Goal: Task Accomplishment & Management: Manage account settings

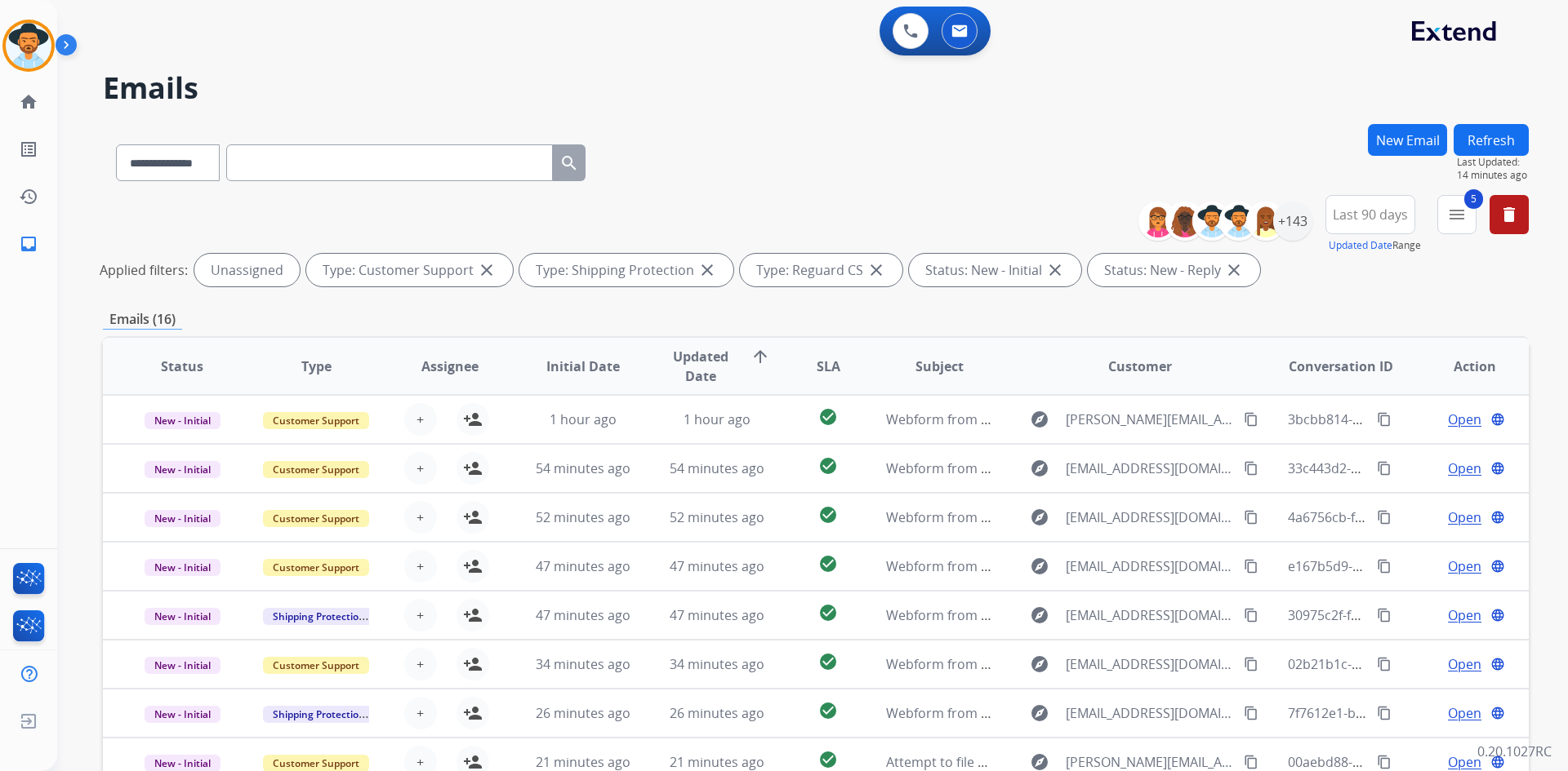
select select "**********"
click at [8, 39] on img at bounding box center [29, 46] width 46 height 46
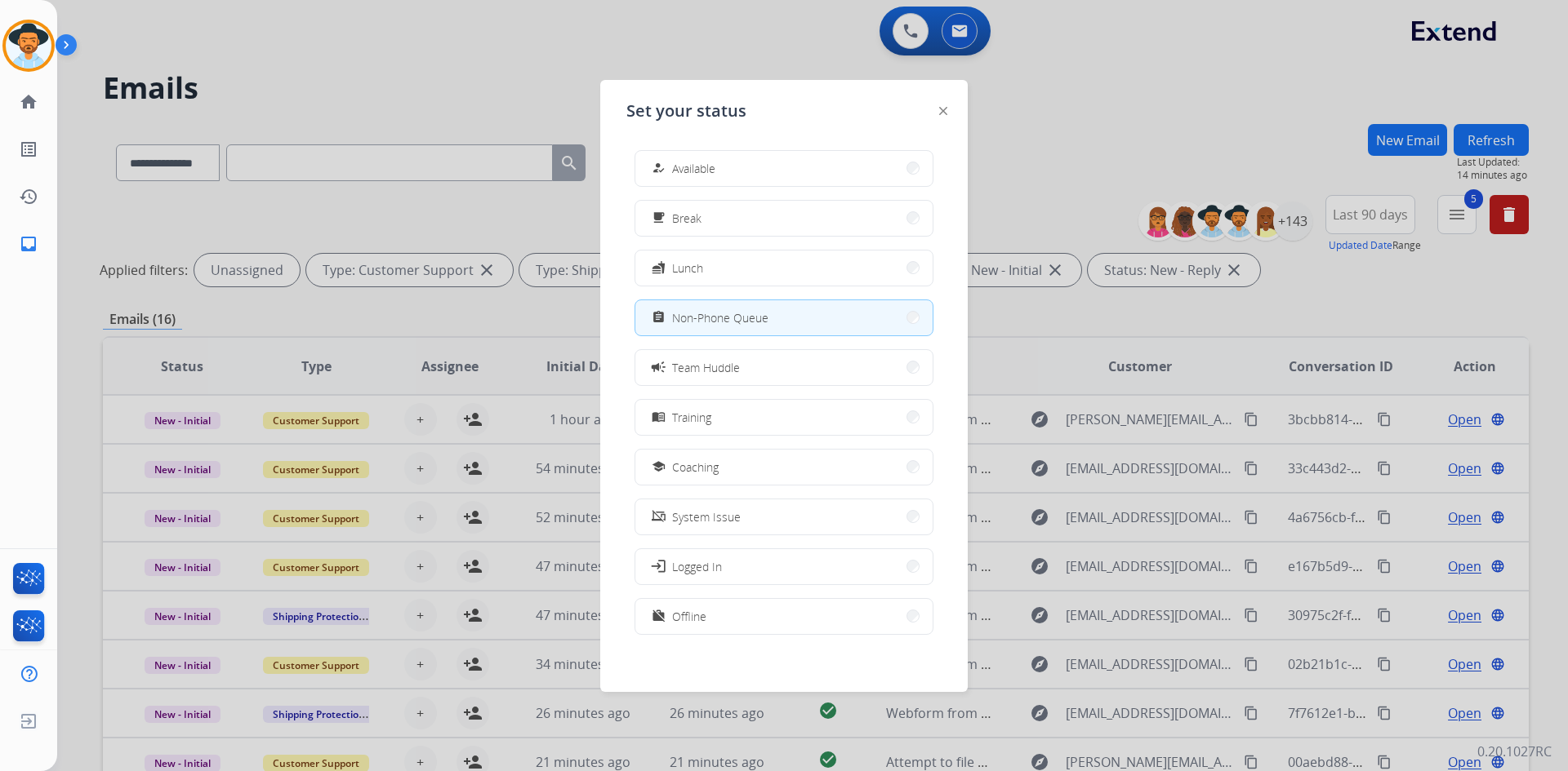
click at [510, 45] on div at bounding box center [784, 385] width 1568 height 771
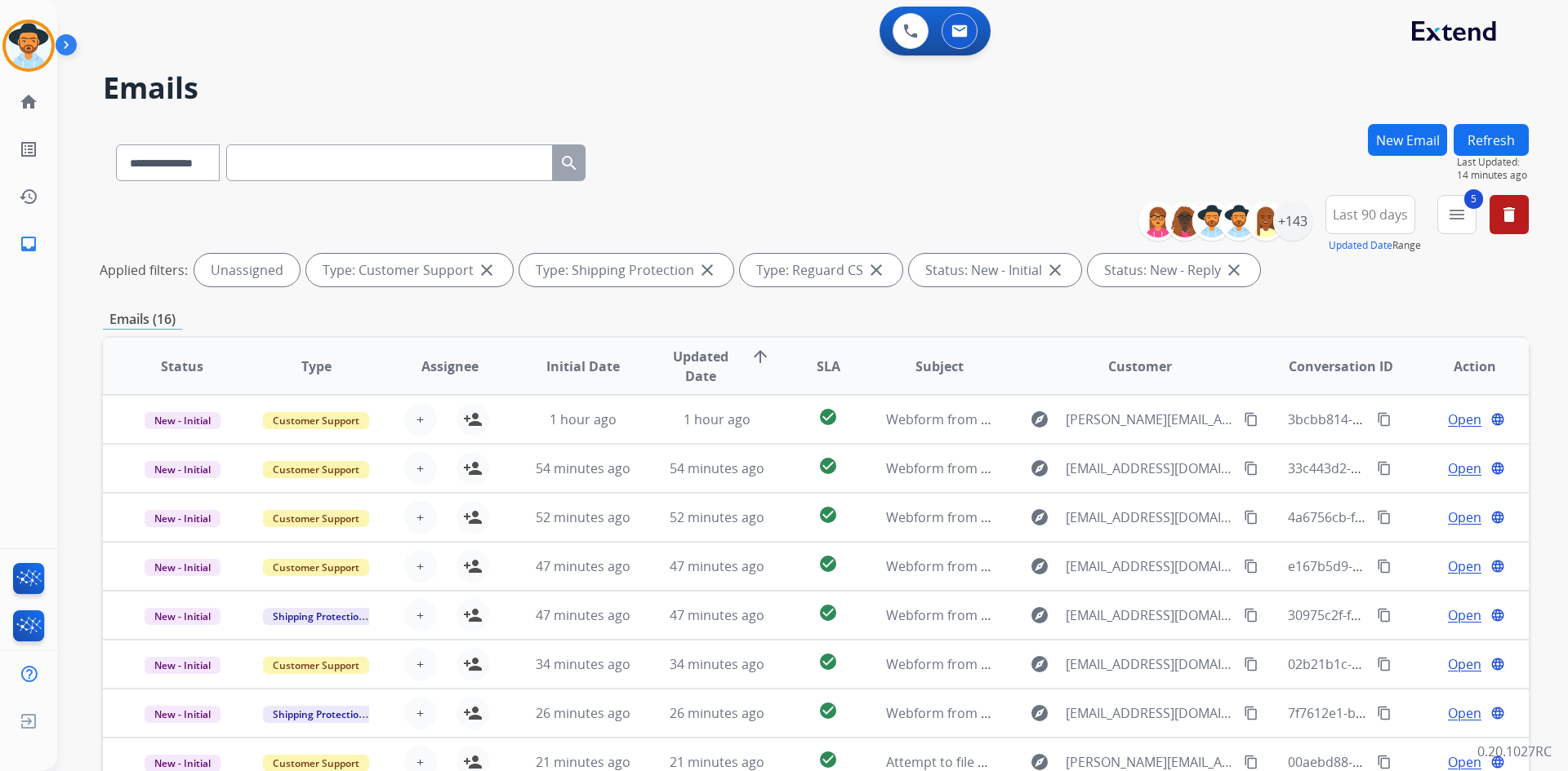
drag, startPoint x: 22, startPoint y: 51, endPoint x: 70, endPoint y: 59, distance: 48.7
click at [22, 51] on img at bounding box center [29, 46] width 46 height 46
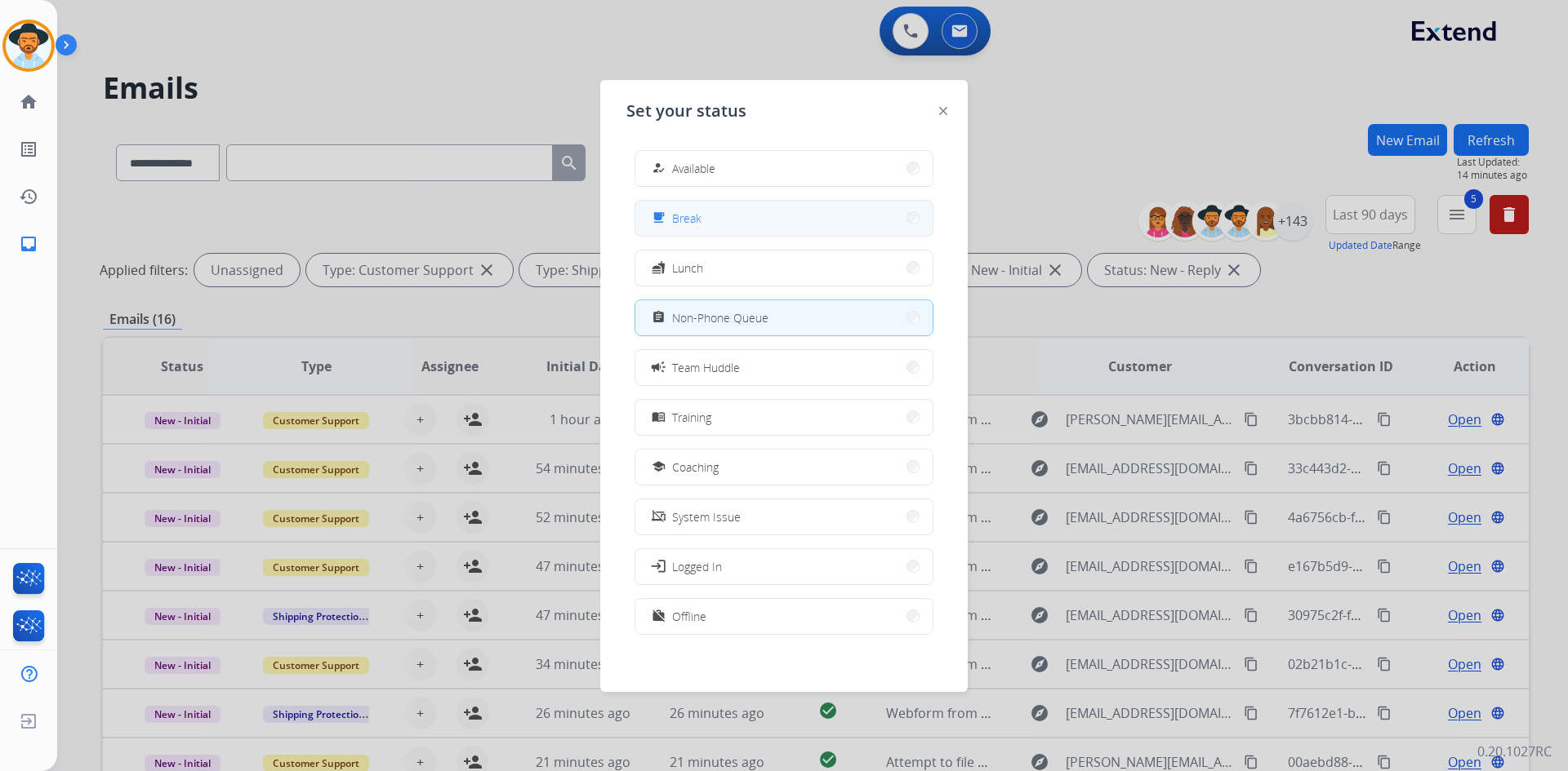
click at [725, 229] on button "free_breakfast Break" at bounding box center [784, 218] width 298 height 35
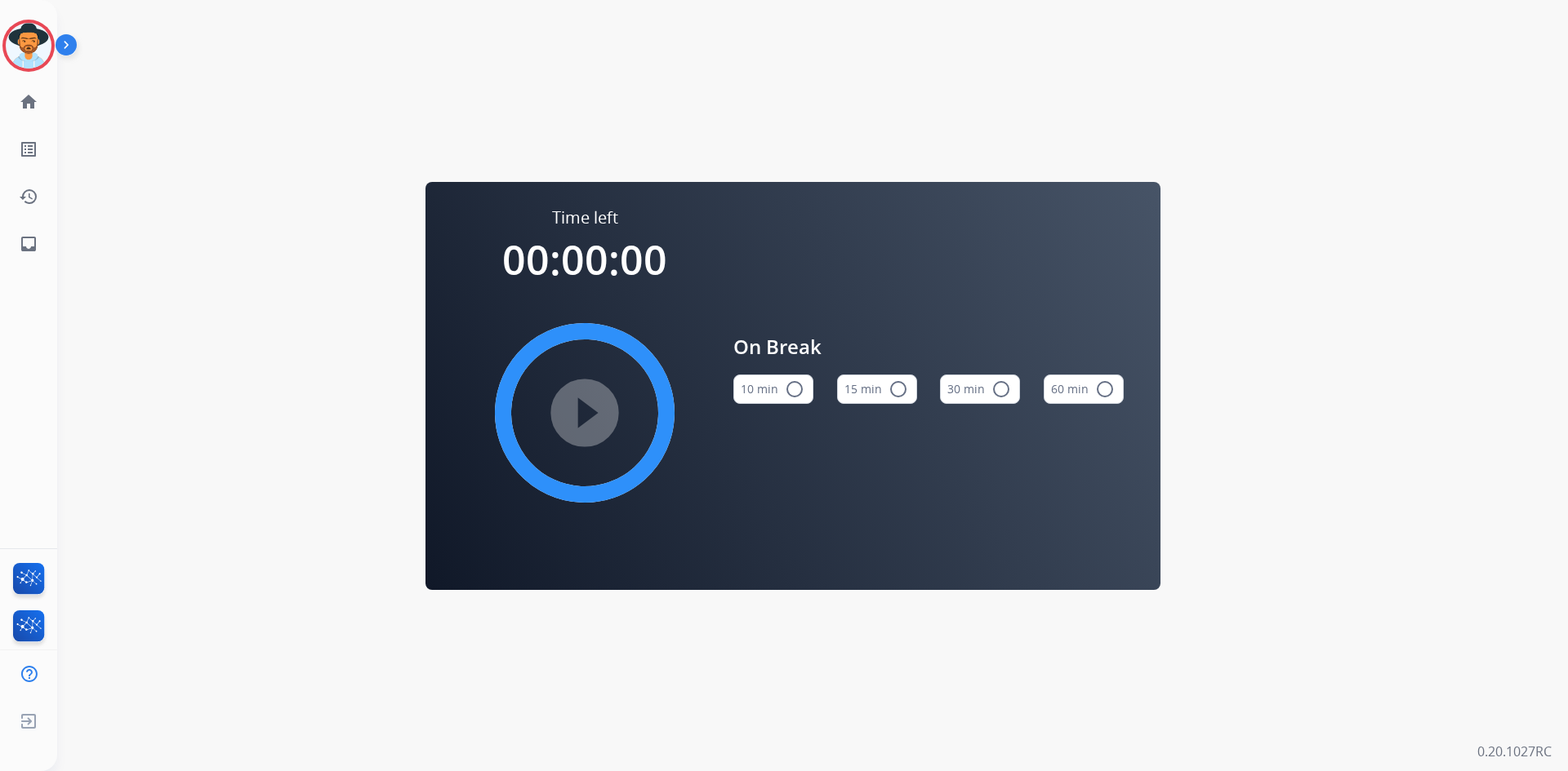
click at [889, 388] on mat-icon "radio_button_unchecked" at bounding box center [898, 388] width 19 height 19
click at [579, 417] on mat-icon "play_circle_filled" at bounding box center [584, 413] width 19 height 19
click at [35, 43] on img at bounding box center [29, 46] width 46 height 46
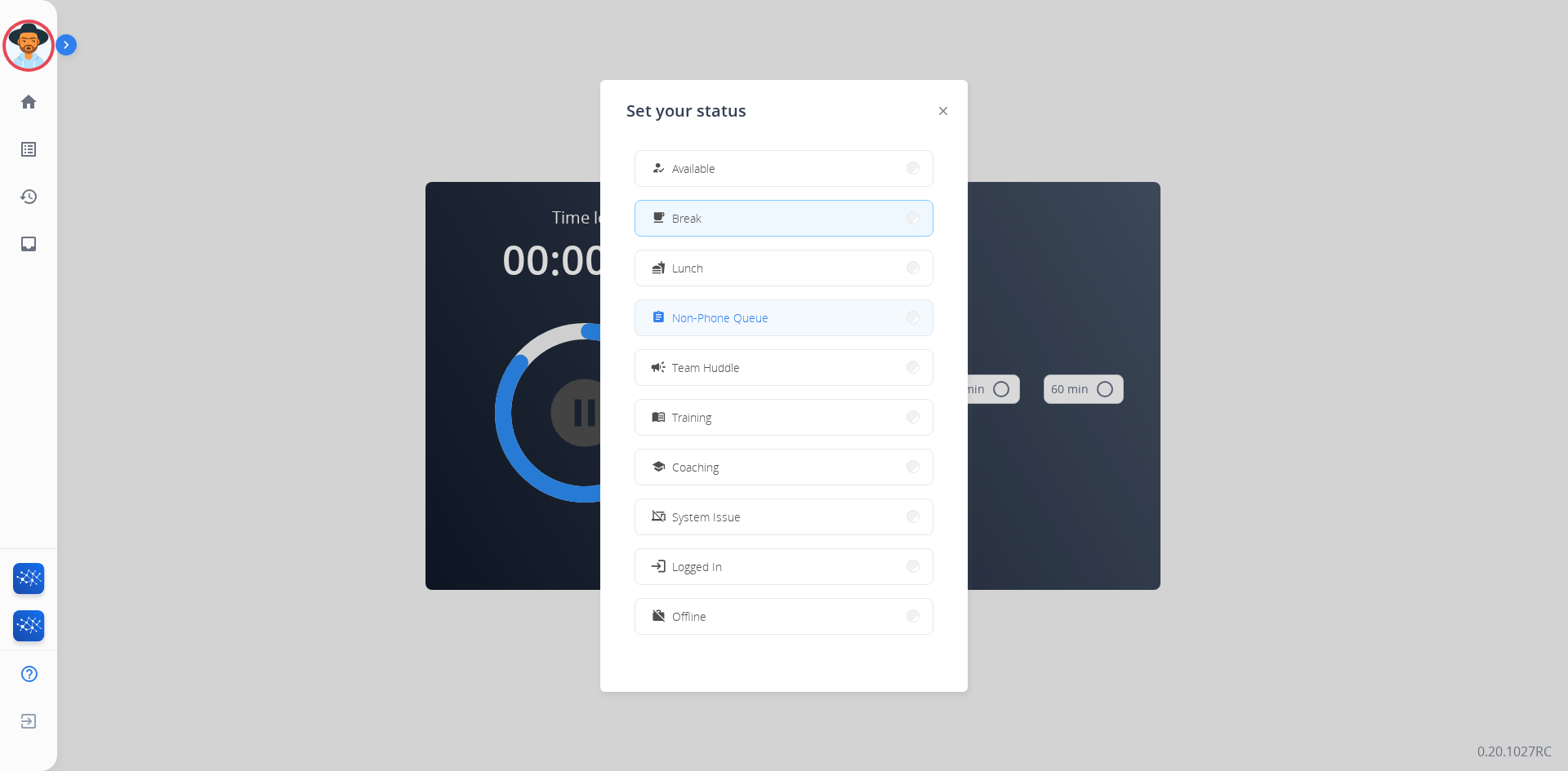
click at [731, 325] on span "Non-Phone Queue" at bounding box center [720, 318] width 96 height 17
